Goal: Check status: Check status

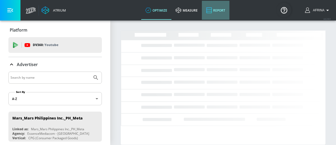
click at [225, 17] on link "Report" at bounding box center [216, 10] width 28 height 19
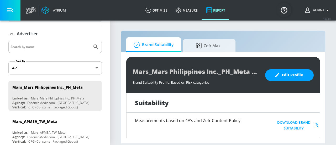
scroll to position [29, 0]
